Goal: Find specific page/section: Find specific page/section

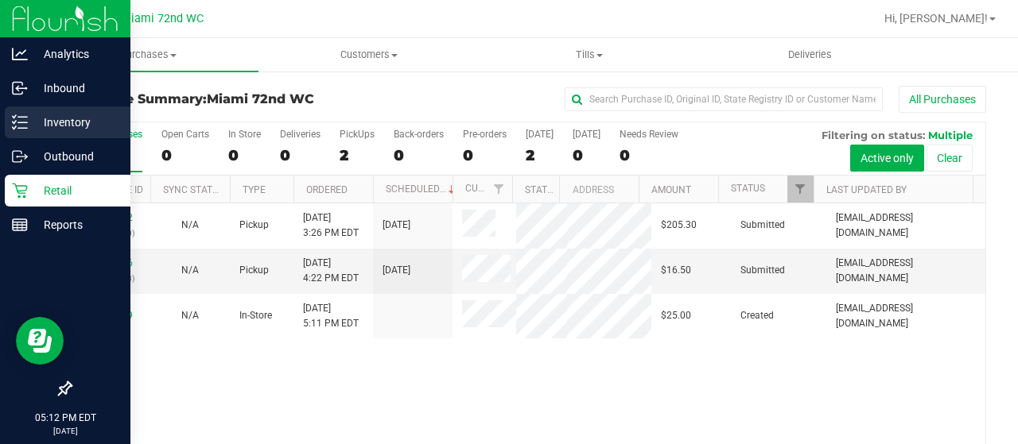
click at [5, 136] on div "Inventory" at bounding box center [68, 123] width 126 height 32
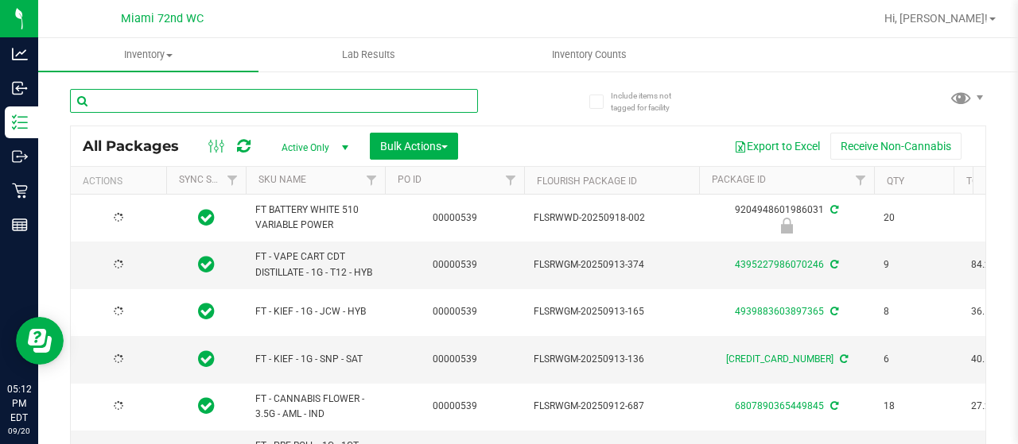
click at [378, 99] on input "text" at bounding box center [274, 101] width 408 height 24
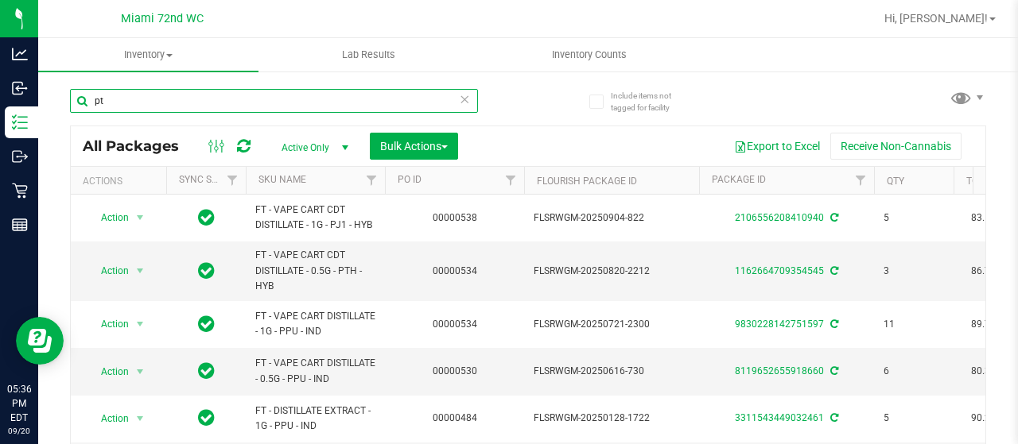
type input "pth"
